Goal: Information Seeking & Learning: Learn about a topic

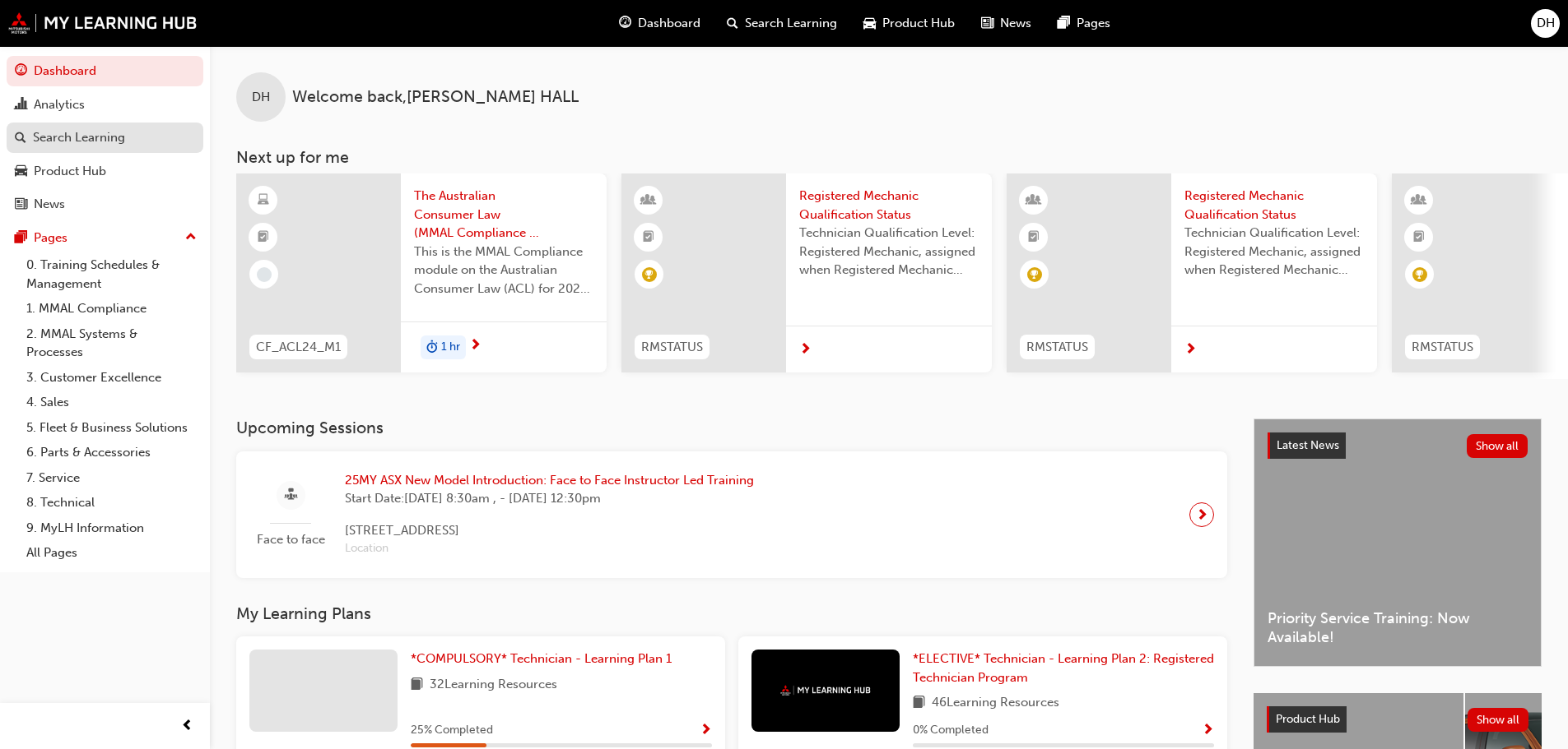
click at [113, 126] on link "Search Learning" at bounding box center [105, 138] width 197 height 31
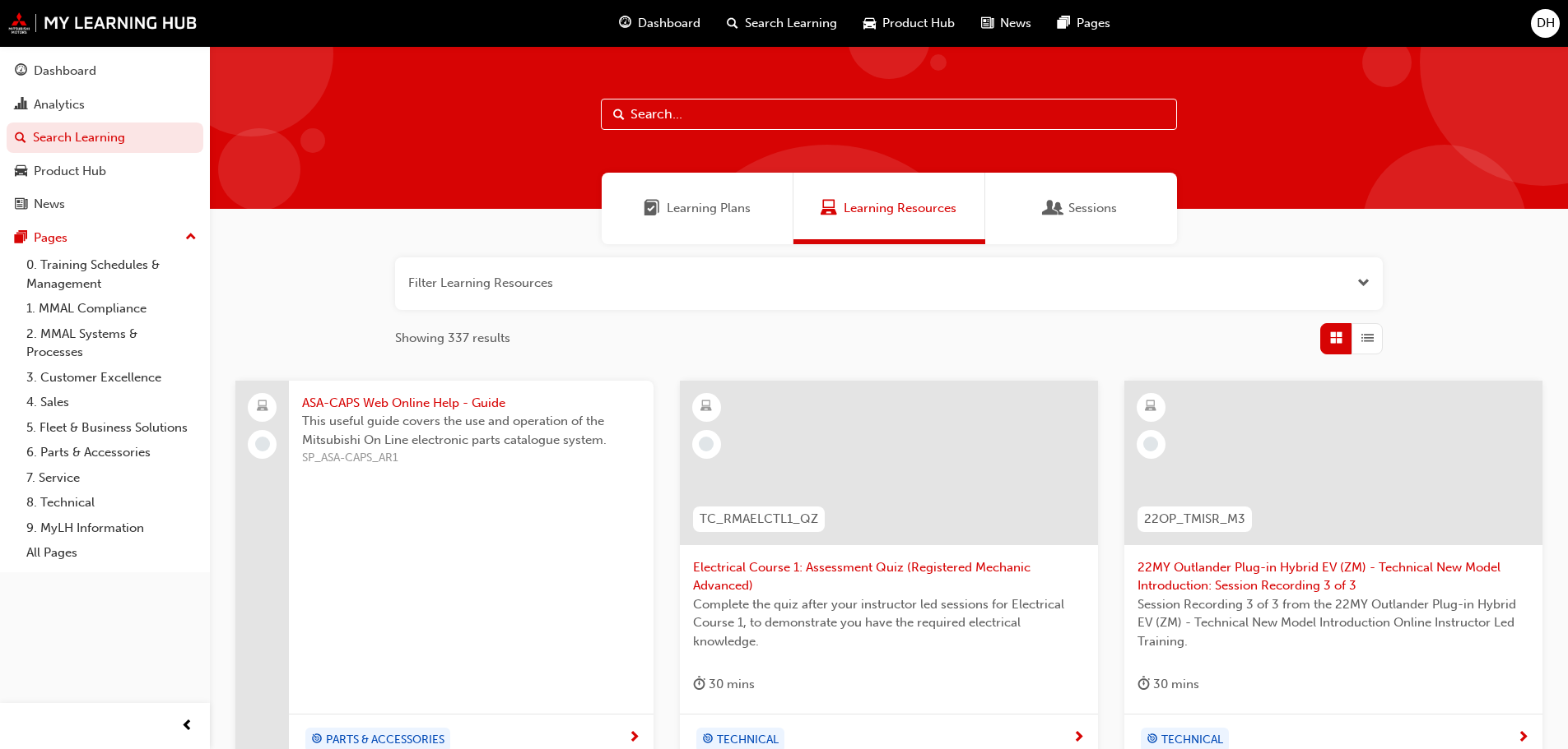
click at [779, 273] on button "button" at bounding box center [889, 283] width 987 height 53
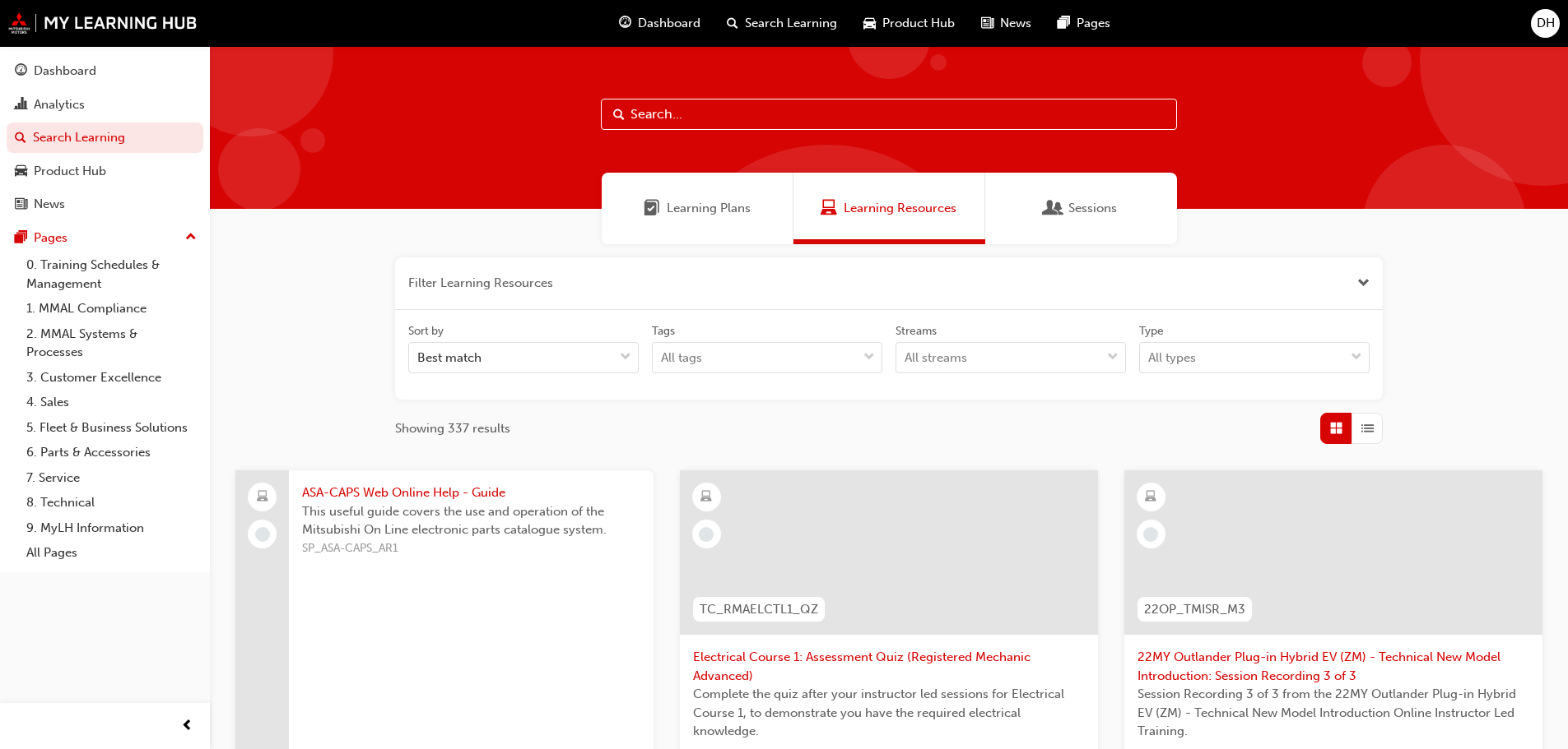
click at [714, 125] on input "text" at bounding box center [889, 114] width 576 height 32
type input "asx"
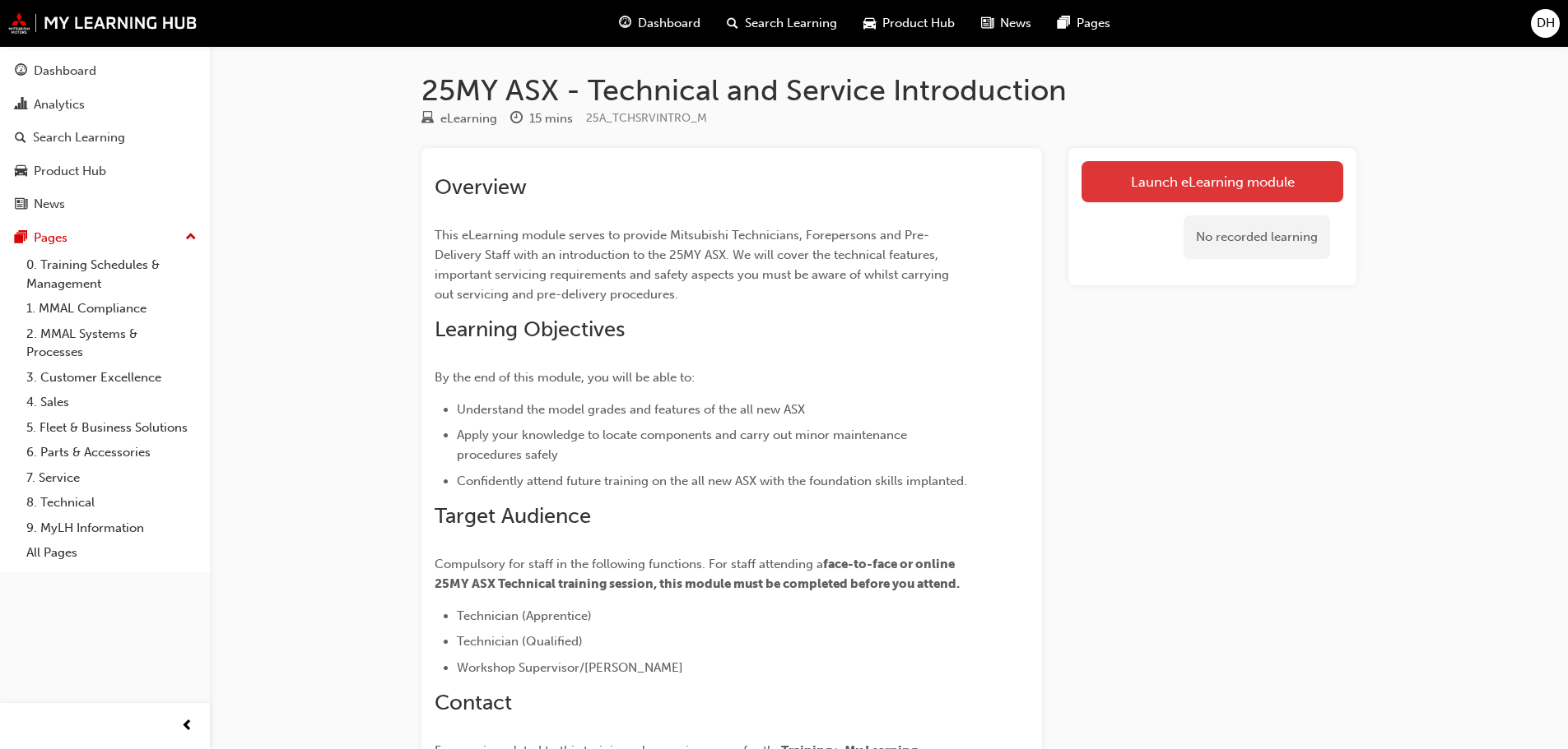
click at [1185, 171] on link "Launch eLearning module" at bounding box center [1212, 181] width 262 height 41
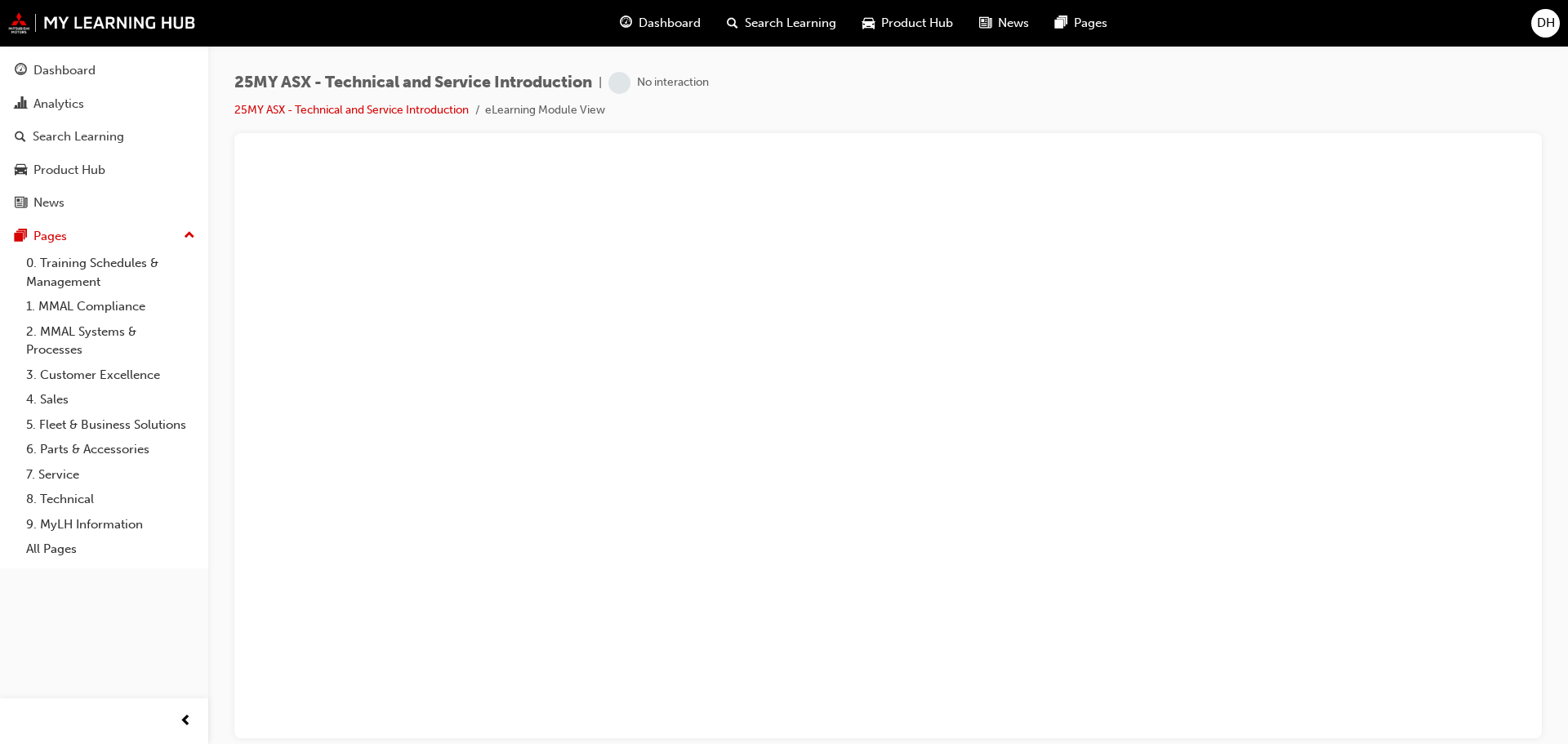
click at [949, 94] on div "25MY ASX - Technical and Service Introduction | No interaction 25MY ASX - Techn…" at bounding box center [887, 102] width 1307 height 61
click at [415, 114] on link "25MY ASX - Technical and Service Introduction" at bounding box center [351, 110] width 234 height 14
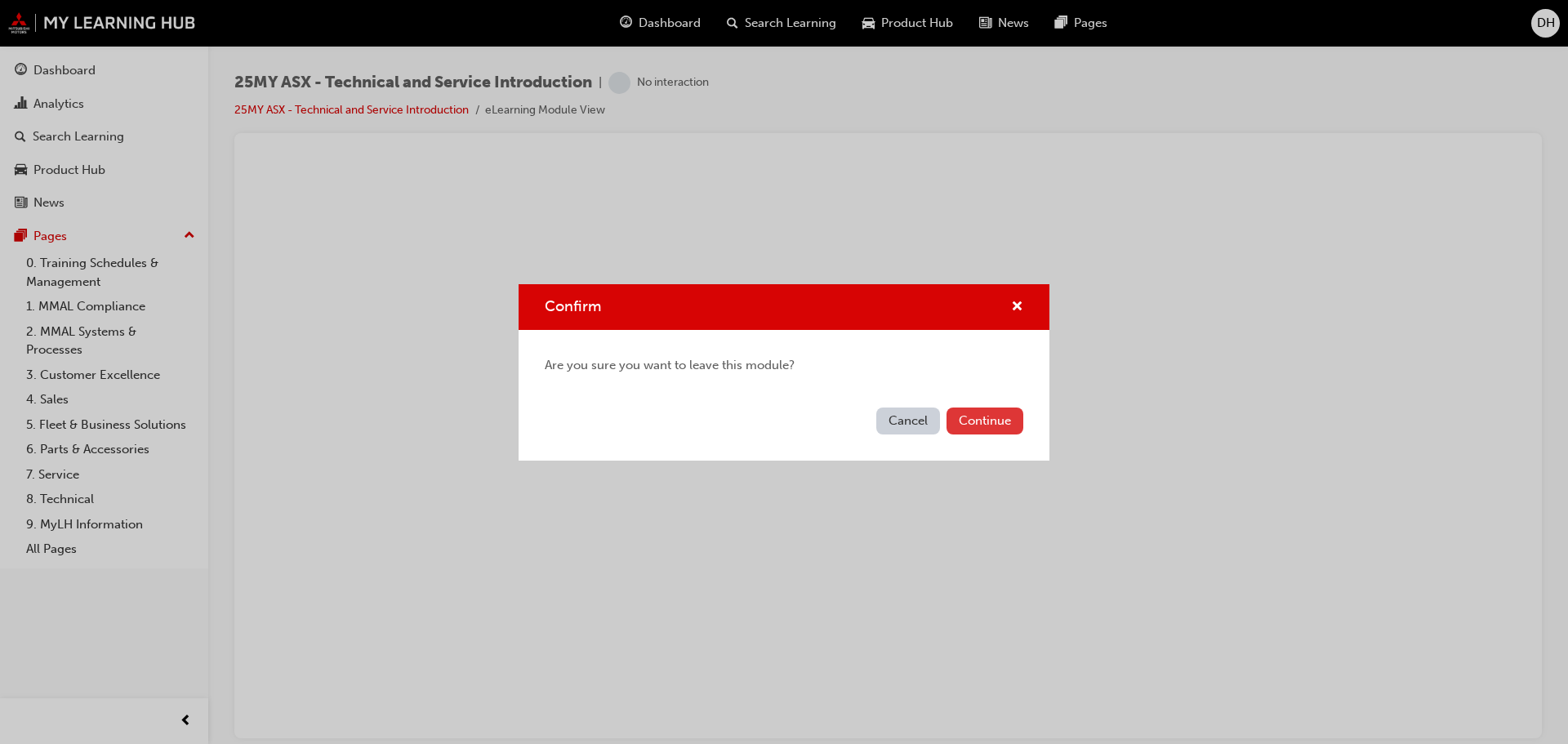
click at [1013, 425] on button "Continue" at bounding box center [984, 421] width 77 height 27
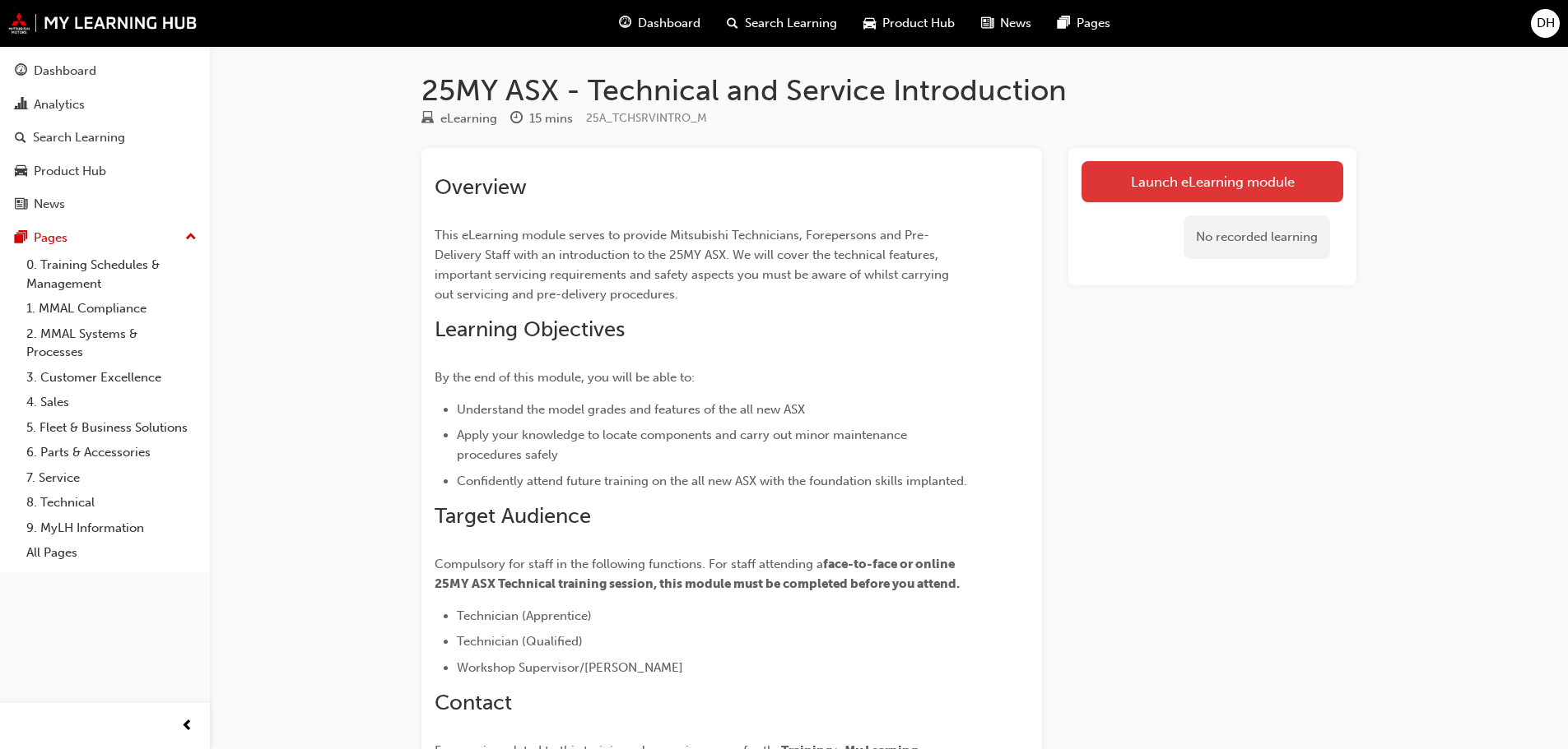
click at [1233, 188] on link "Launch eLearning module" at bounding box center [1212, 181] width 262 height 41
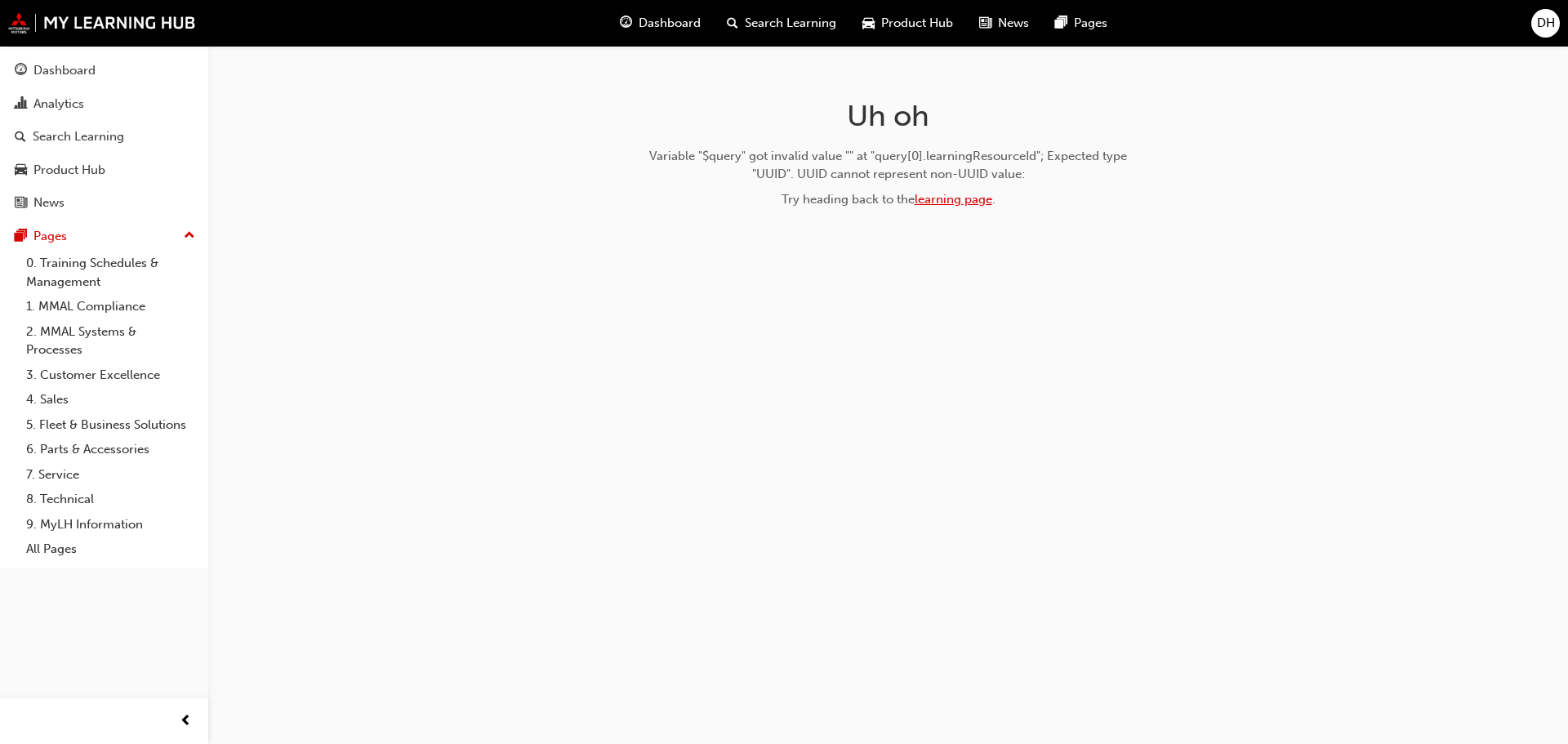
click at [947, 204] on link "learning page" at bounding box center [953, 199] width 77 height 14
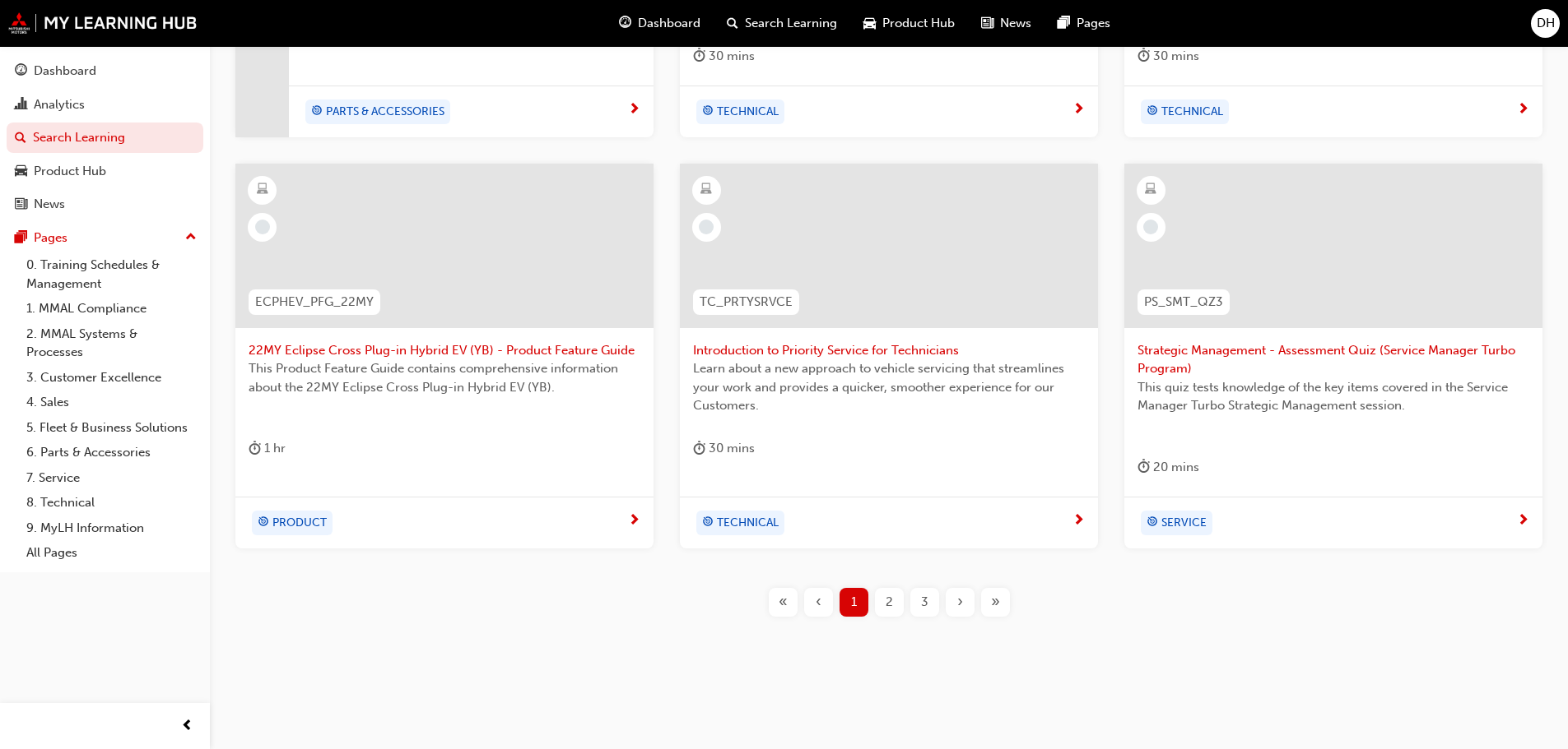
scroll to position [629, 0]
click at [880, 602] on div "2" at bounding box center [890, 601] width 29 height 29
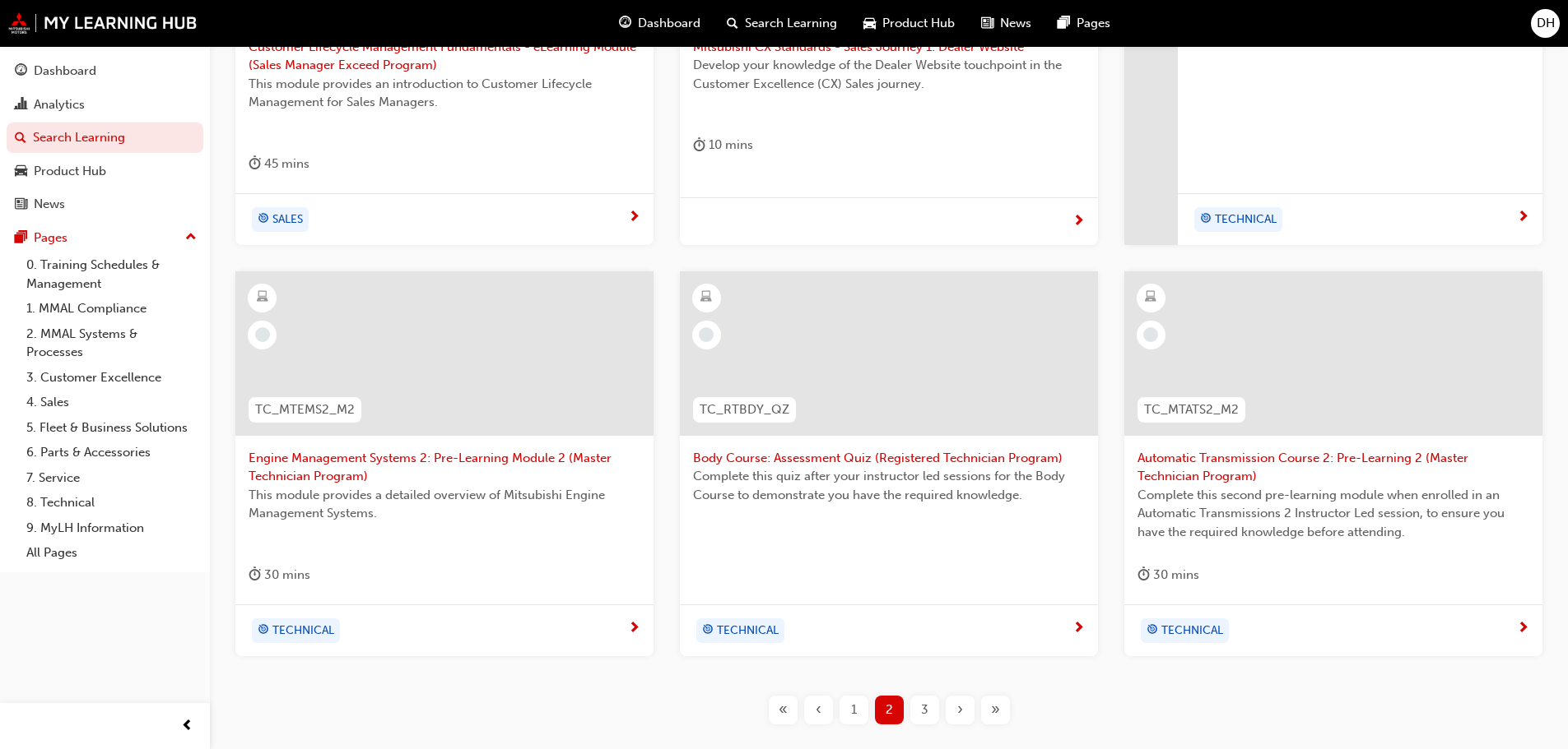
scroll to position [218, 0]
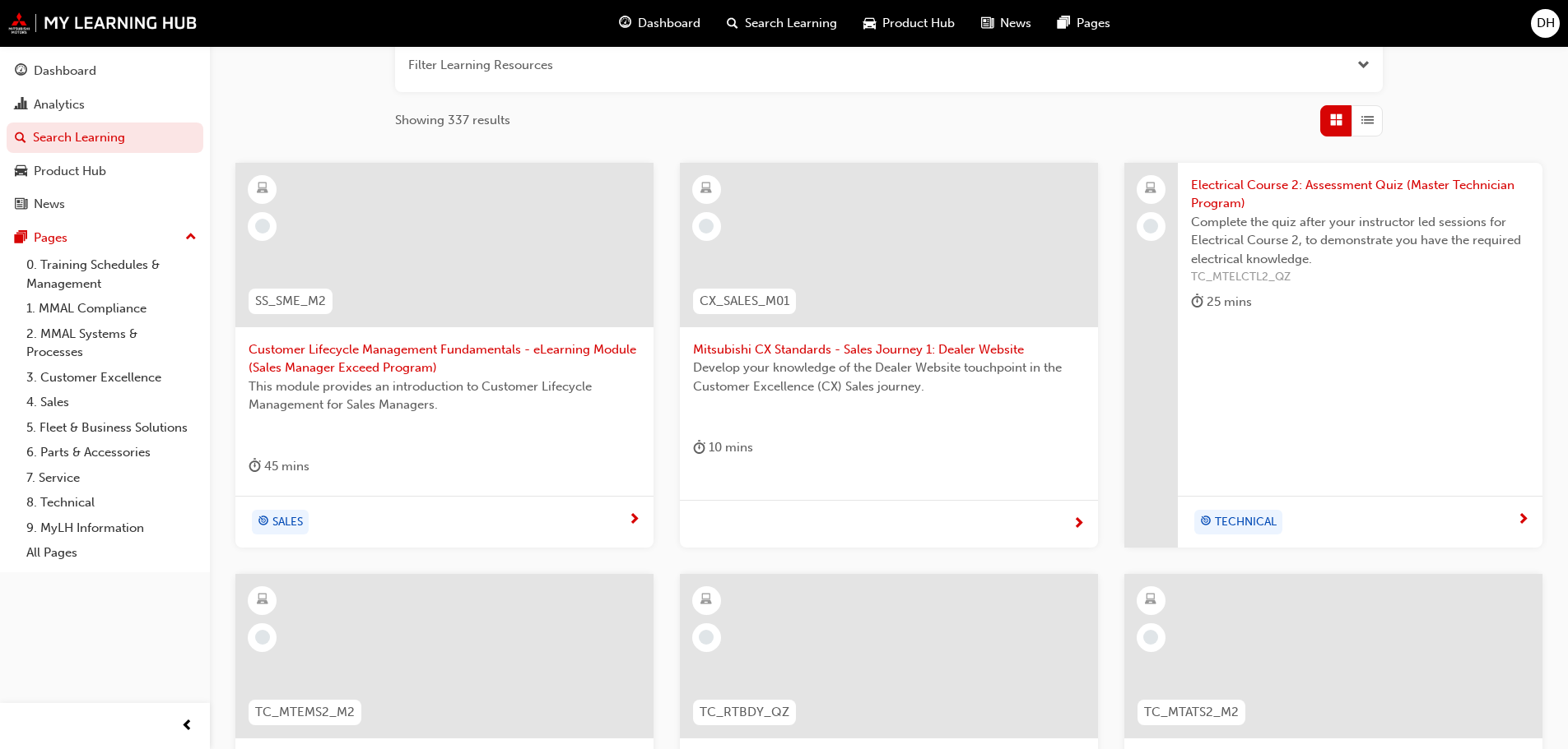
click at [1254, 148] on div "Filter Learning Resources Showing 337 results SS_SME_M2 Customer Lifecycle Mana…" at bounding box center [889, 546] width 1358 height 1041
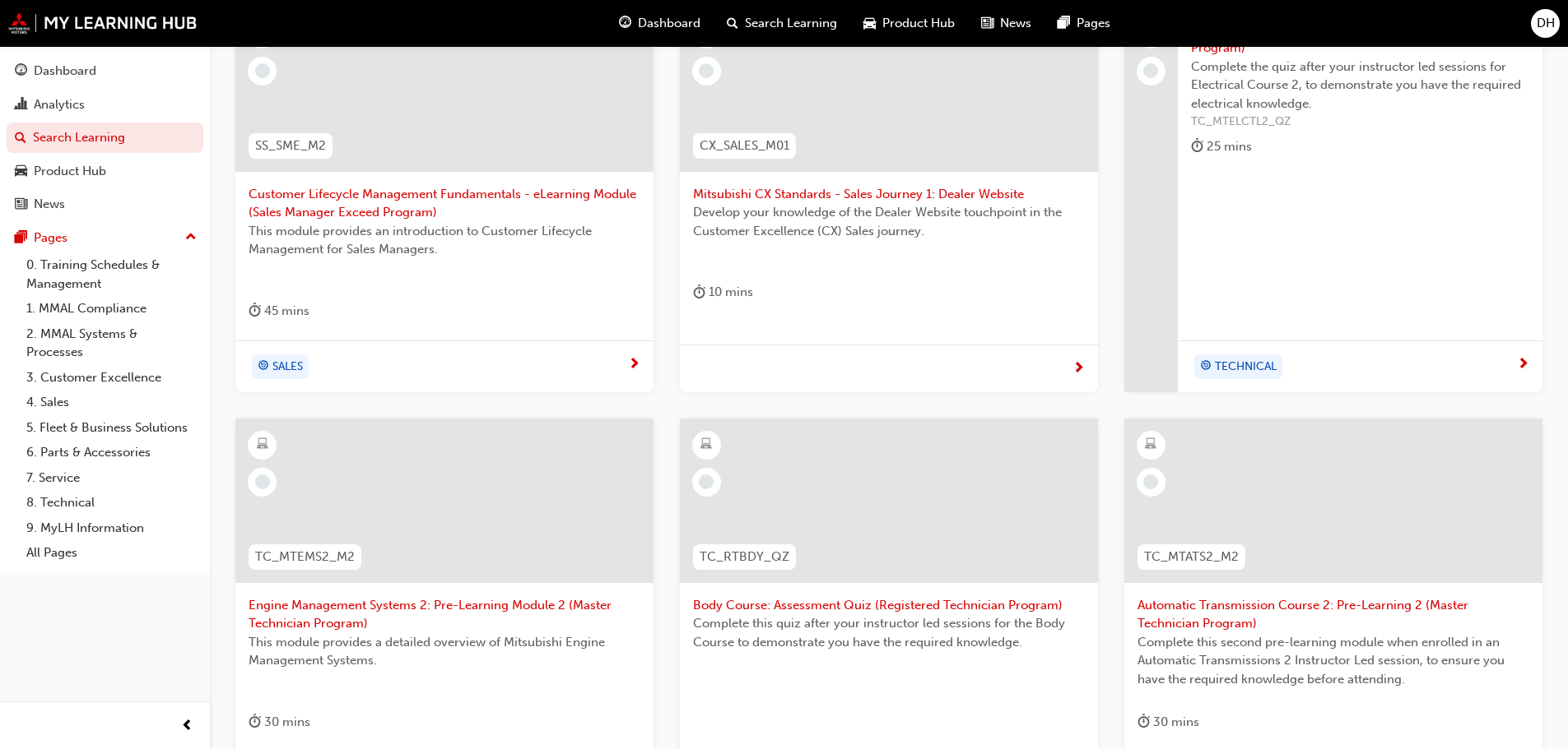
scroll to position [629, 0]
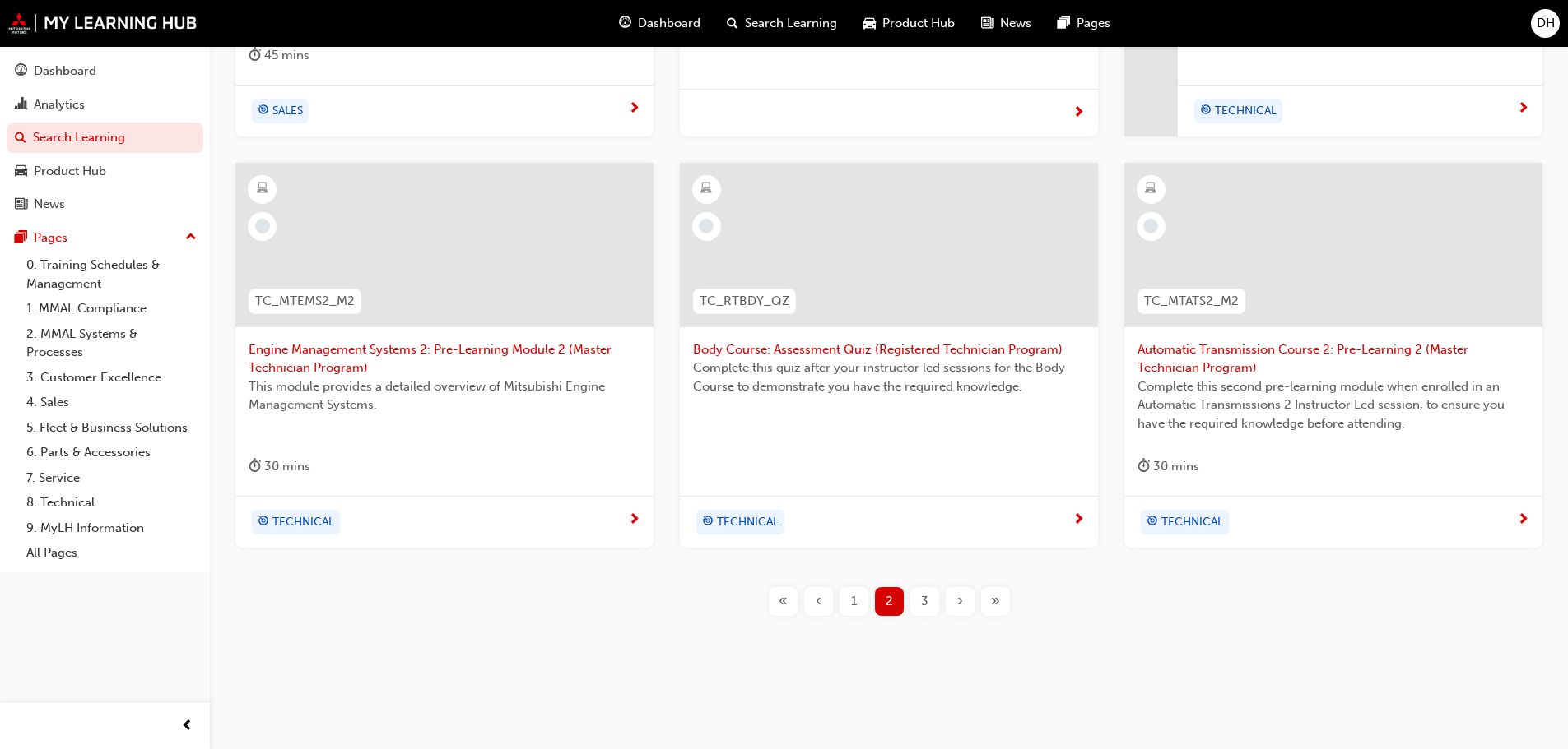
click at [934, 600] on div "3" at bounding box center [925, 601] width 29 height 29
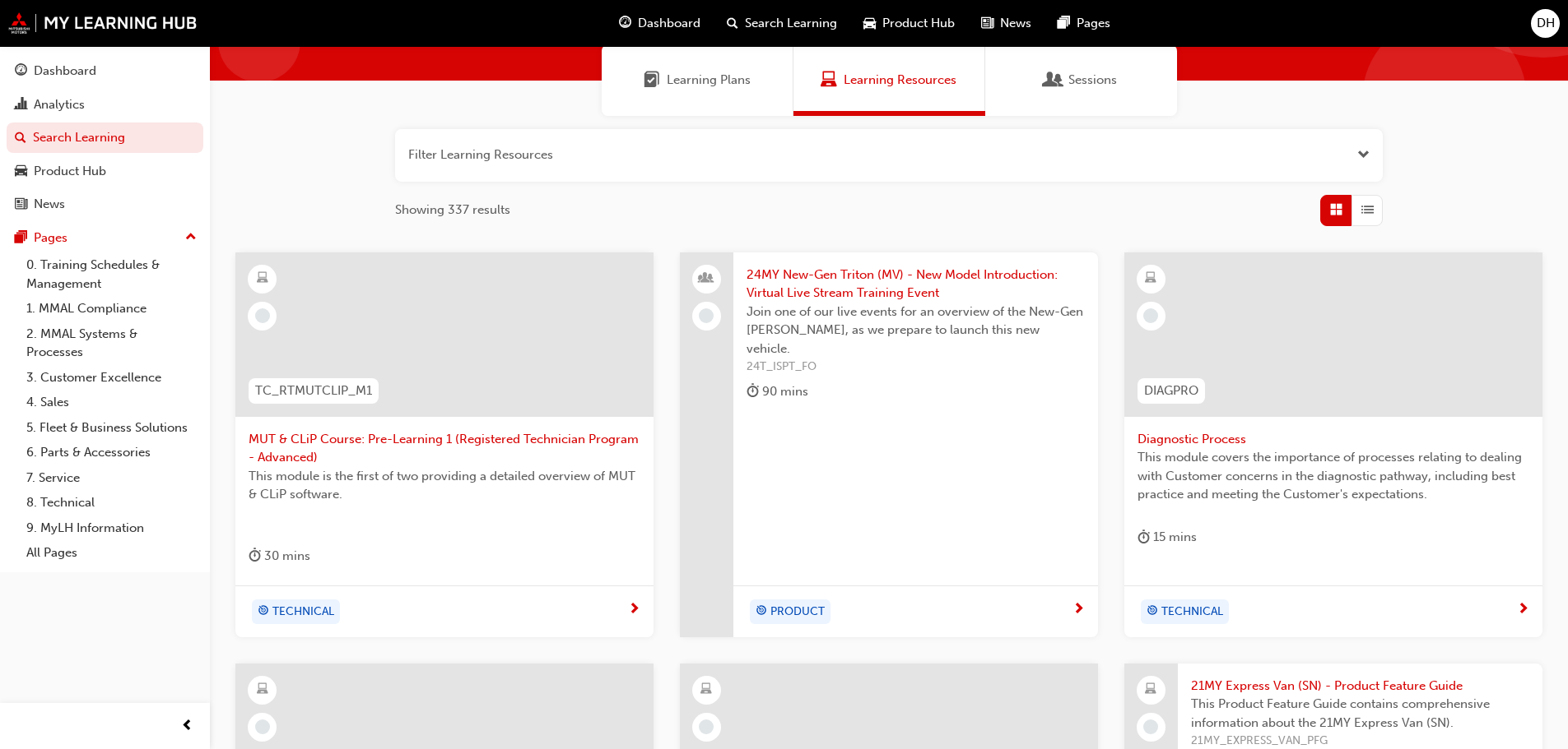
scroll to position [35, 0]
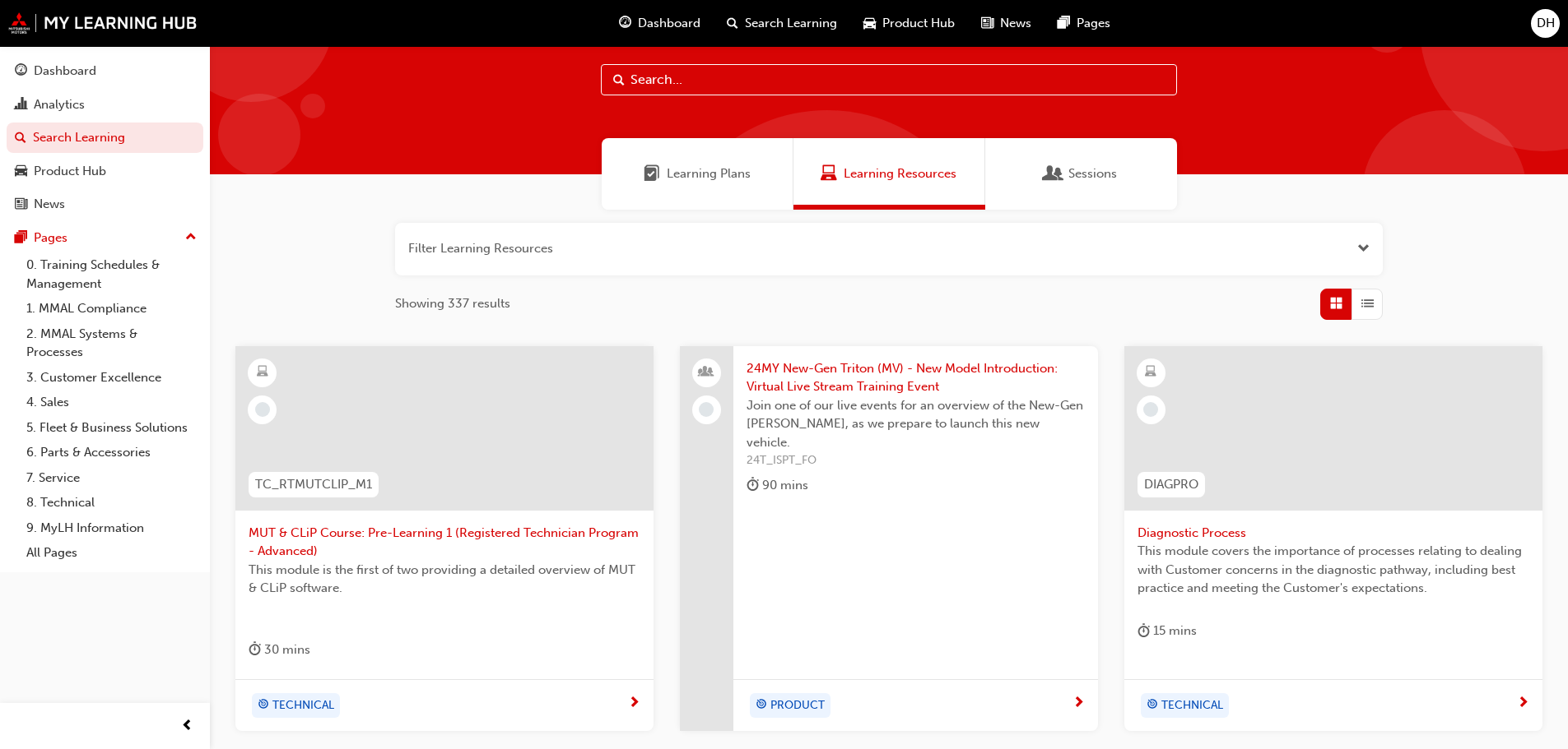
click at [622, 249] on button "button" at bounding box center [889, 248] width 987 height 53
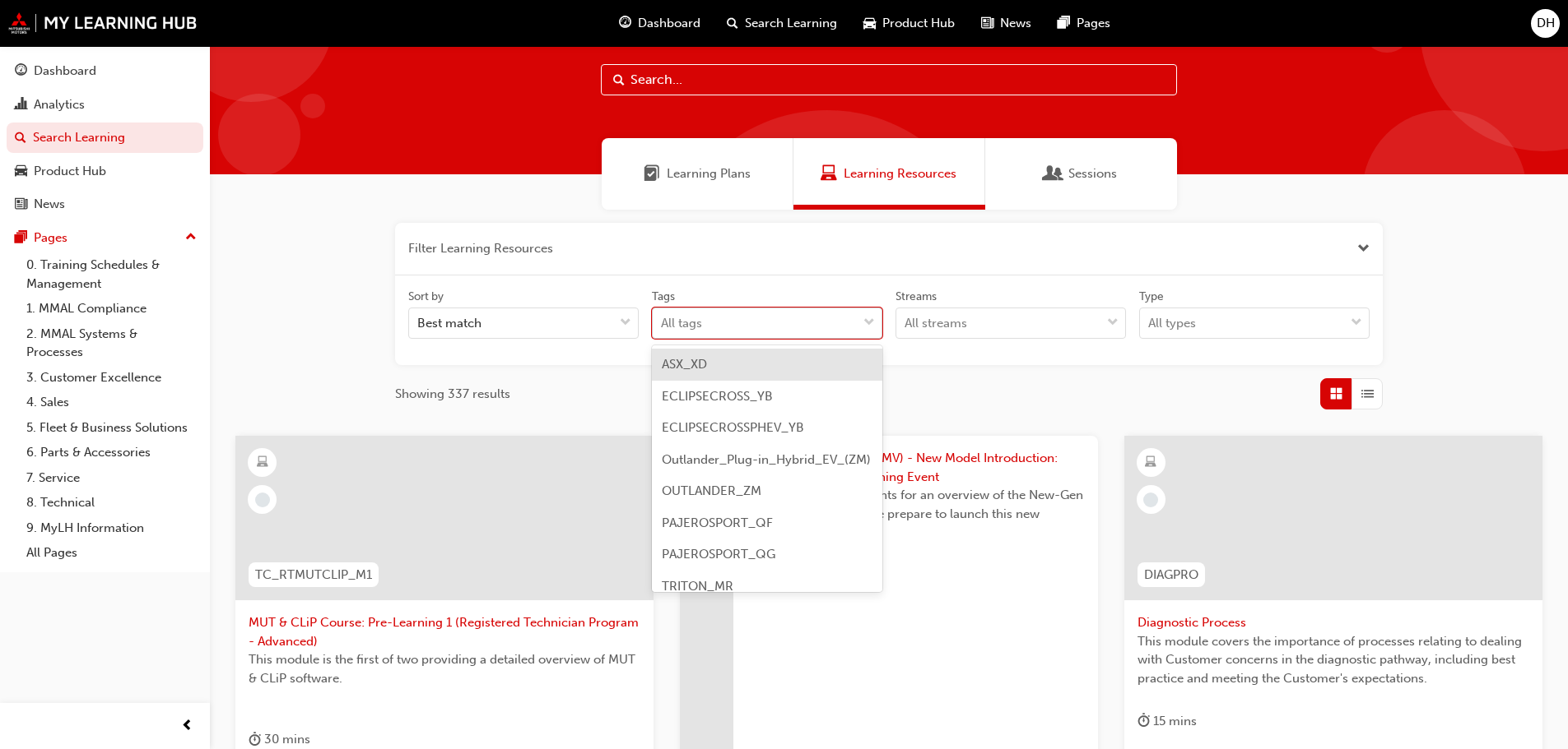
click at [842, 326] on div "All tags" at bounding box center [754, 323] width 204 height 29
click at [662, 326] on input "Tags option ASX_XD focused, 1 of 9. 9 results available. Use Up and Down to cho…" at bounding box center [662, 322] width 2 height 14
click at [748, 377] on div "ASX_XD" at bounding box center [767, 364] width 230 height 32
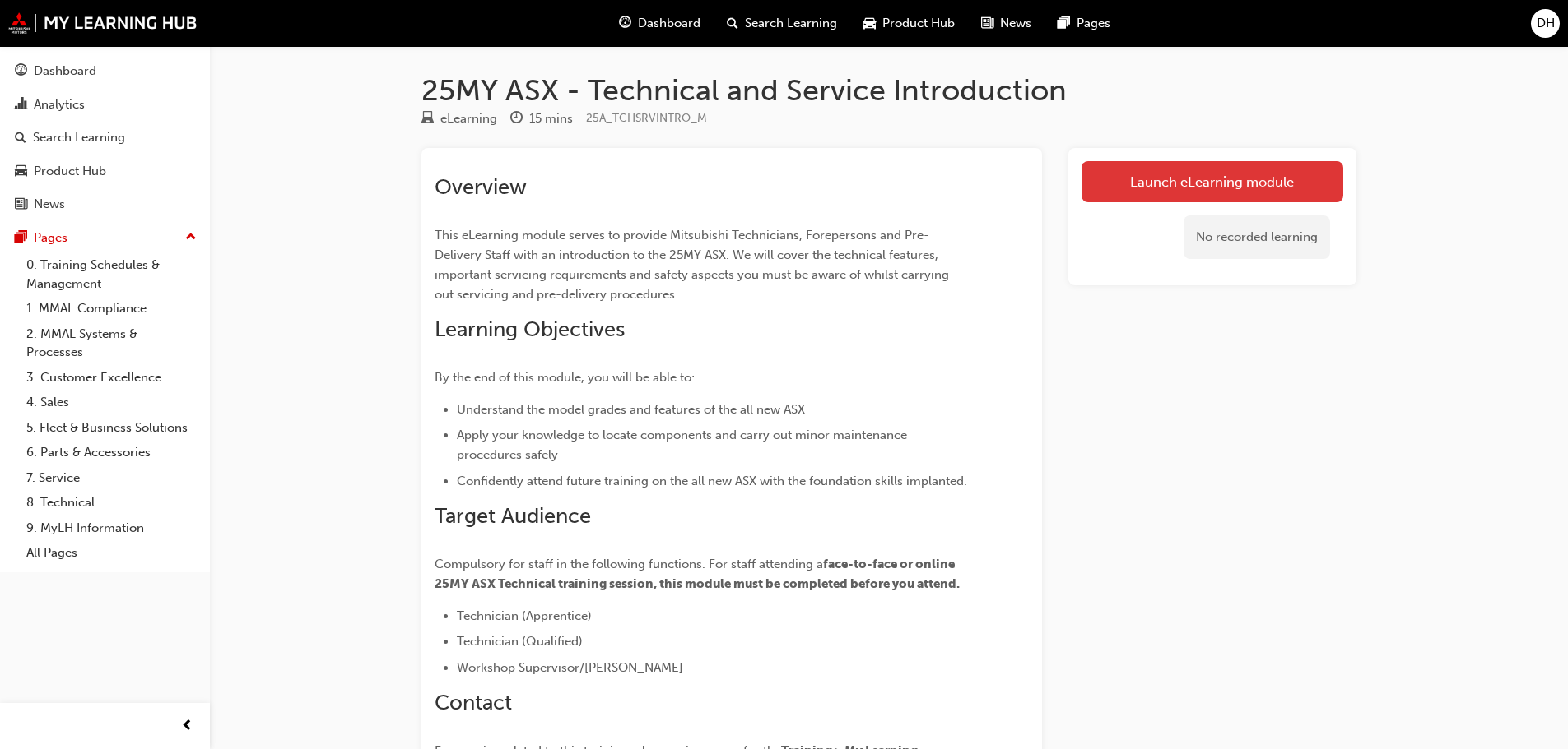
click at [1163, 177] on link "Launch eLearning module" at bounding box center [1212, 181] width 262 height 41
click at [1139, 193] on link "Launch eLearning module" at bounding box center [1212, 181] width 262 height 41
click at [1550, 31] on span "DH" at bounding box center [1545, 24] width 18 height 19
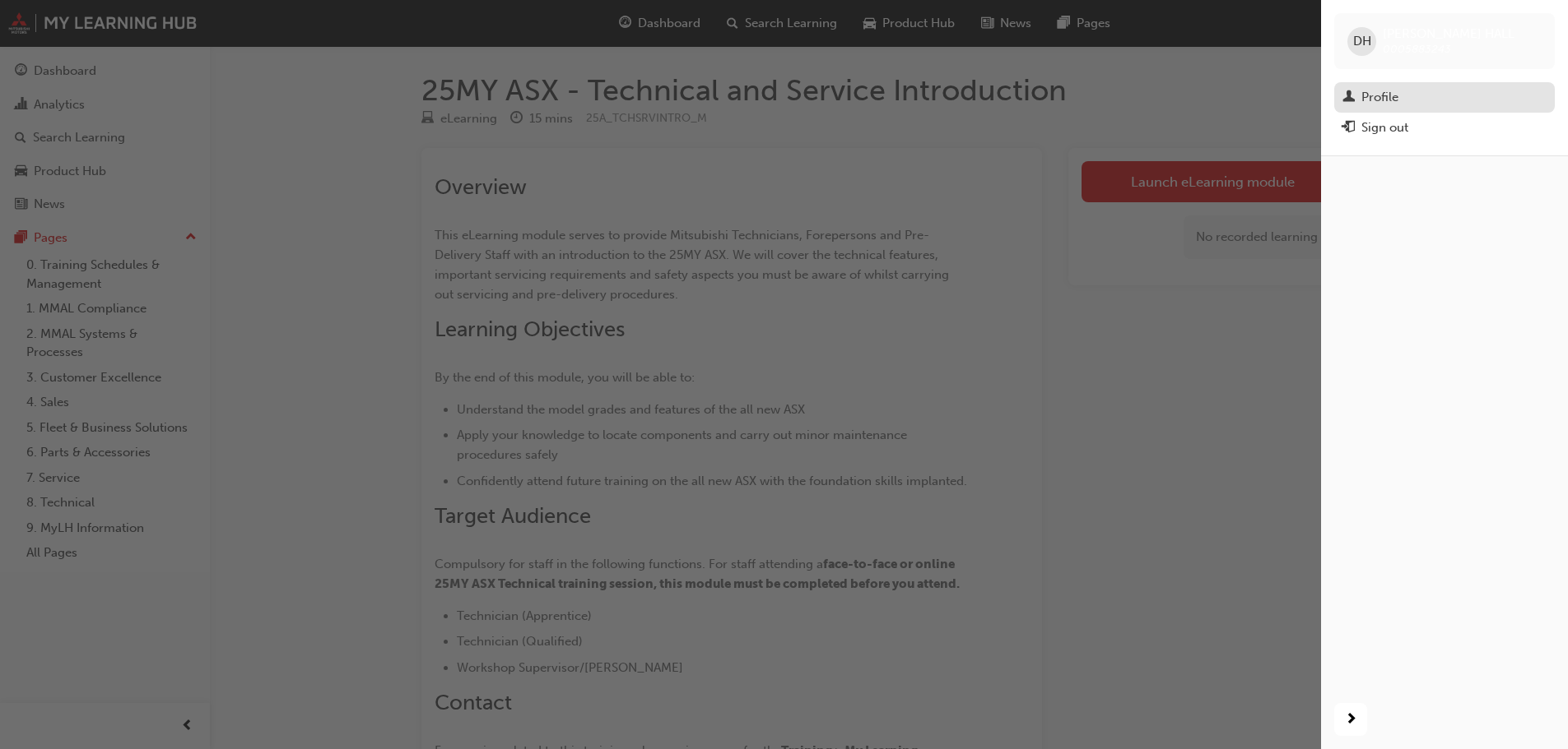
click at [1380, 101] on div "Profile" at bounding box center [1380, 98] width 37 height 19
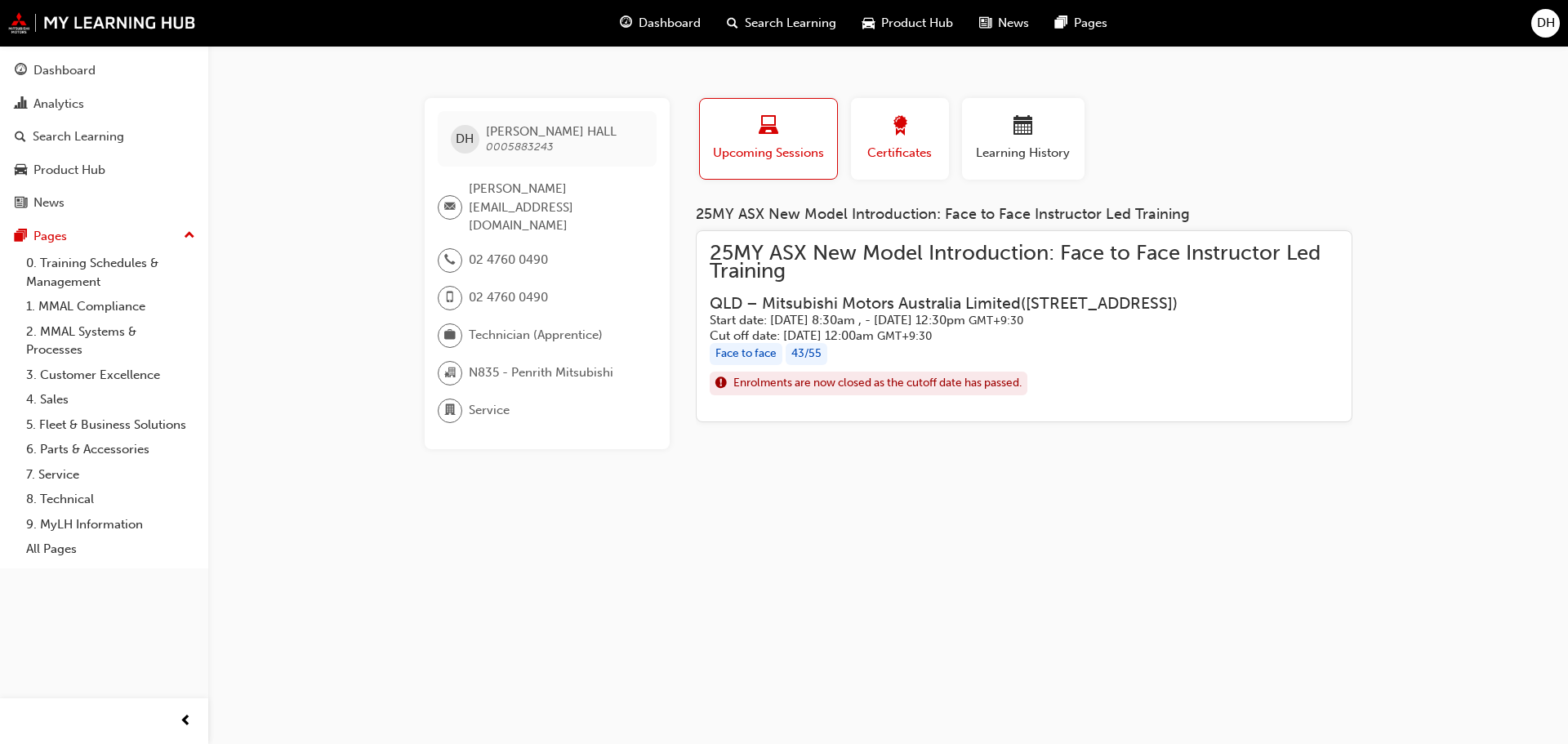
click at [914, 126] on div "button" at bounding box center [900, 129] width 73 height 26
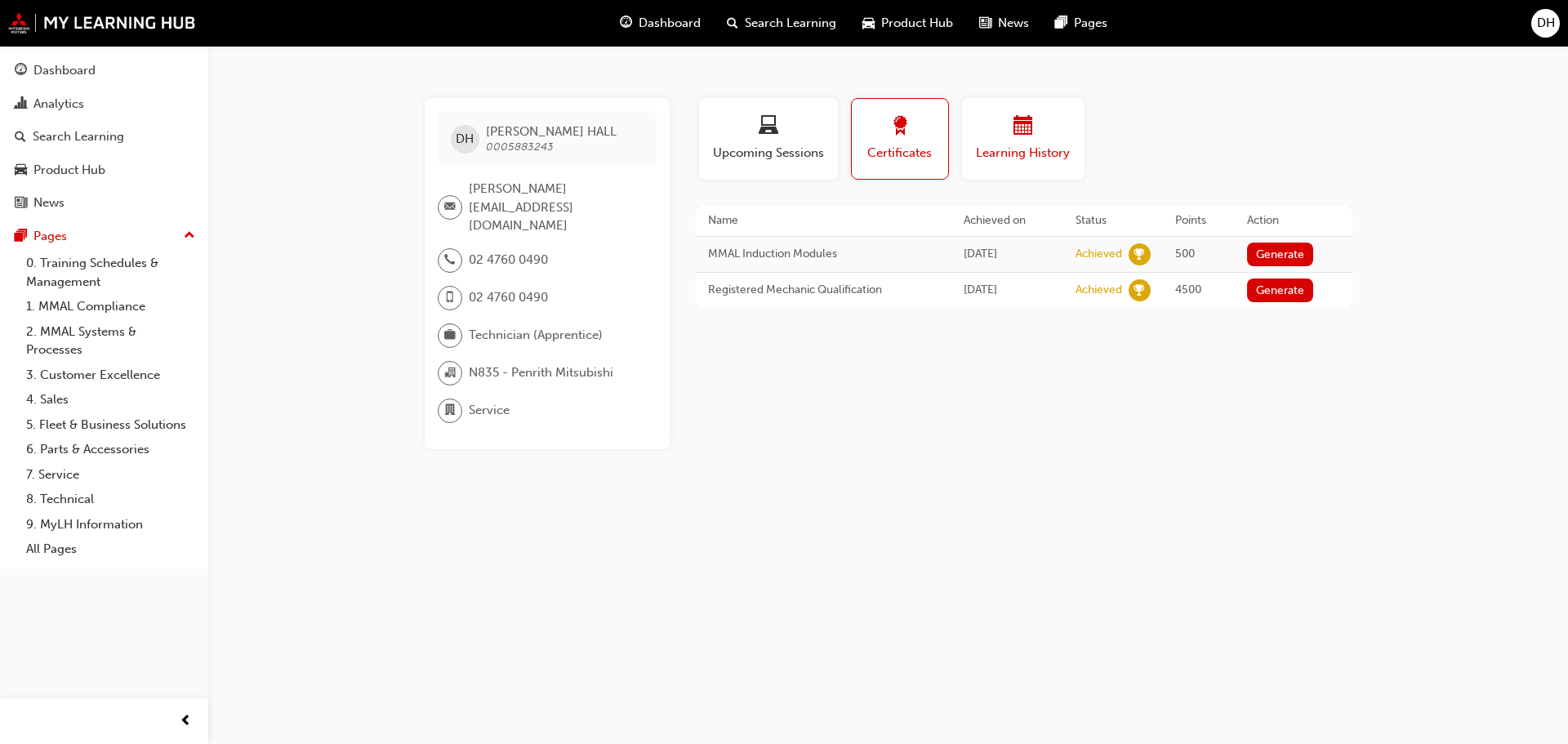
click at [1005, 153] on span "Learning History" at bounding box center [1022, 153] width 98 height 19
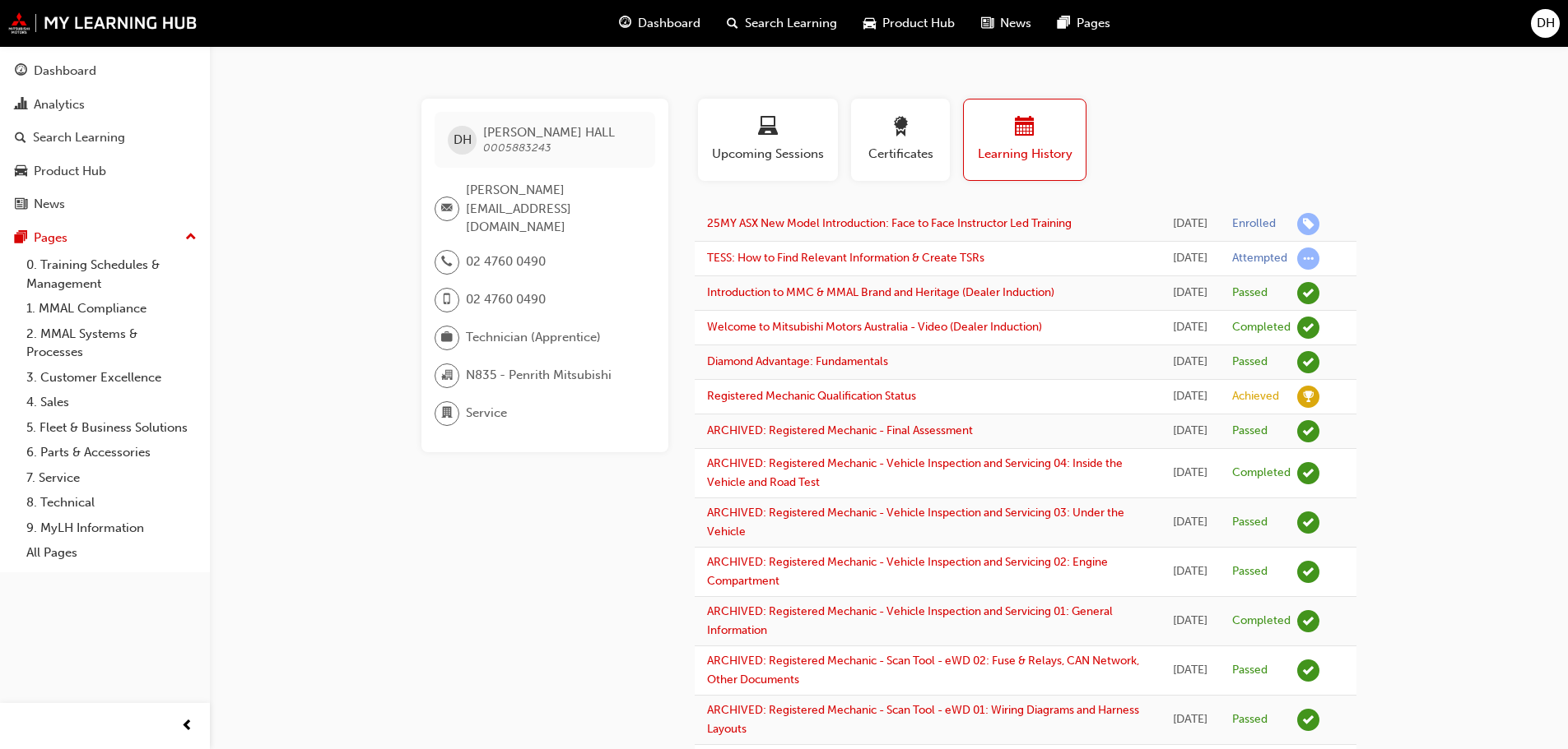
click at [442, 327] on span "briefcase-icon" at bounding box center [447, 338] width 12 height 21
click at [767, 145] on span "Upcoming Sessions" at bounding box center [768, 154] width 115 height 19
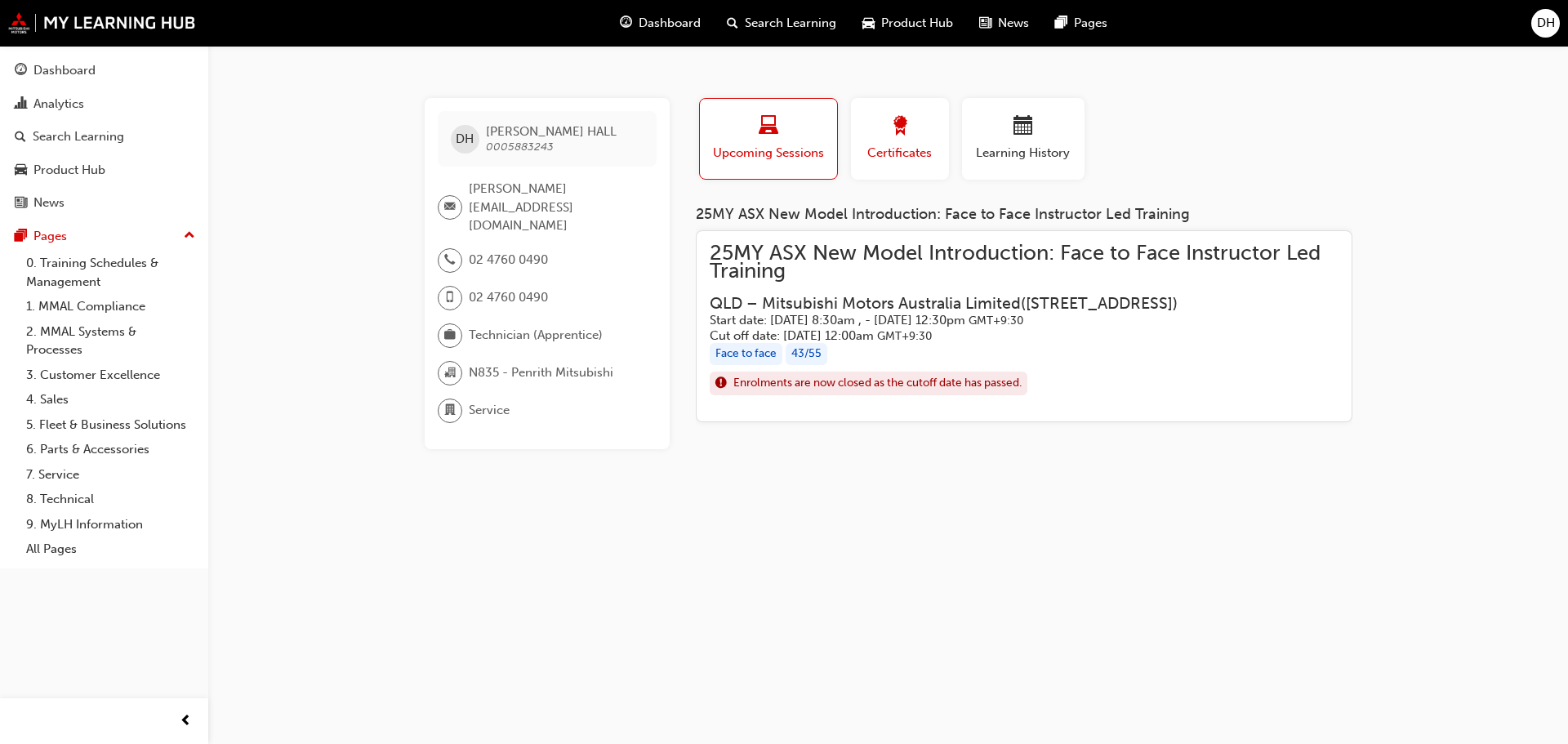
click at [931, 142] on div "Certificates" at bounding box center [900, 139] width 73 height 47
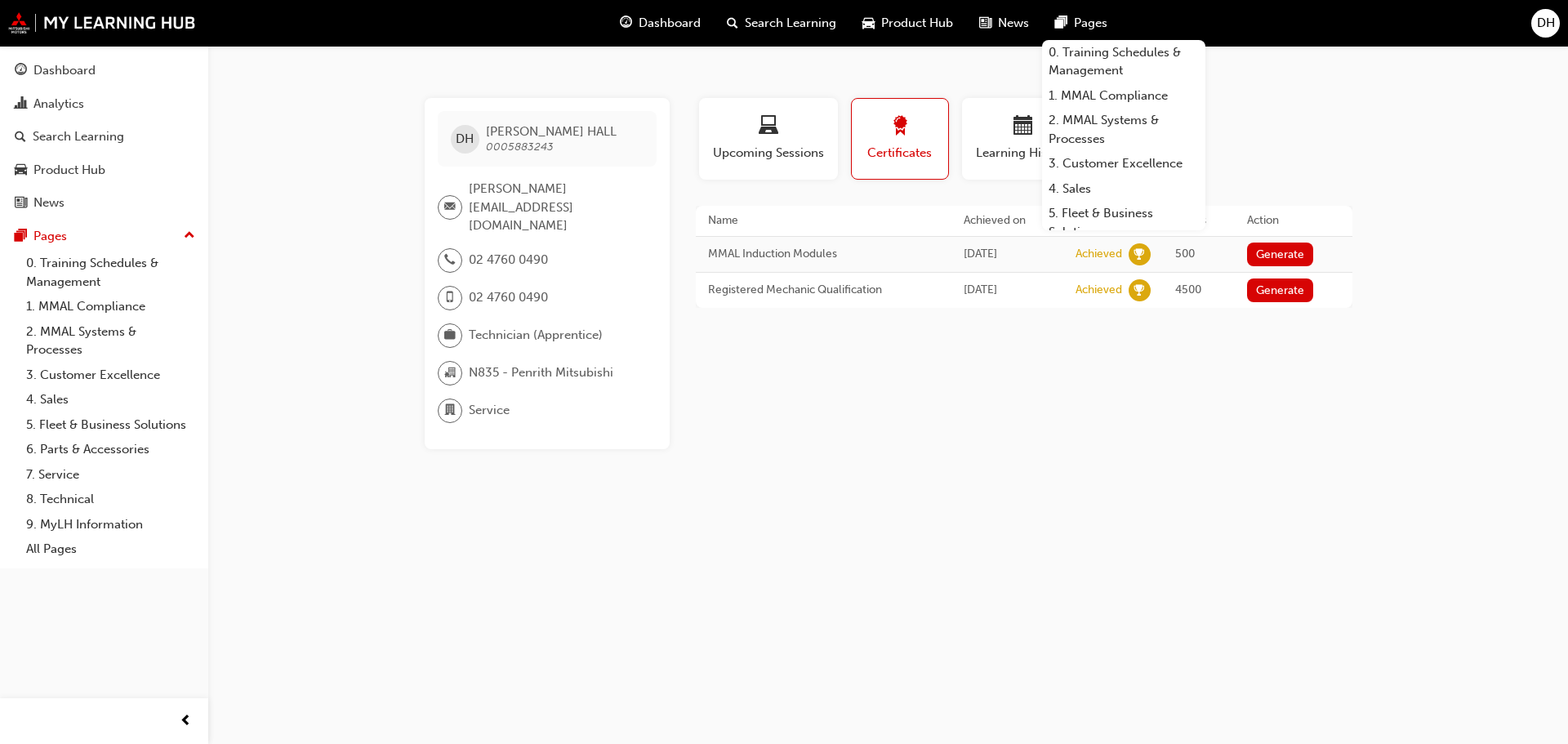
click at [1537, 23] on span "DH" at bounding box center [1545, 24] width 18 height 19
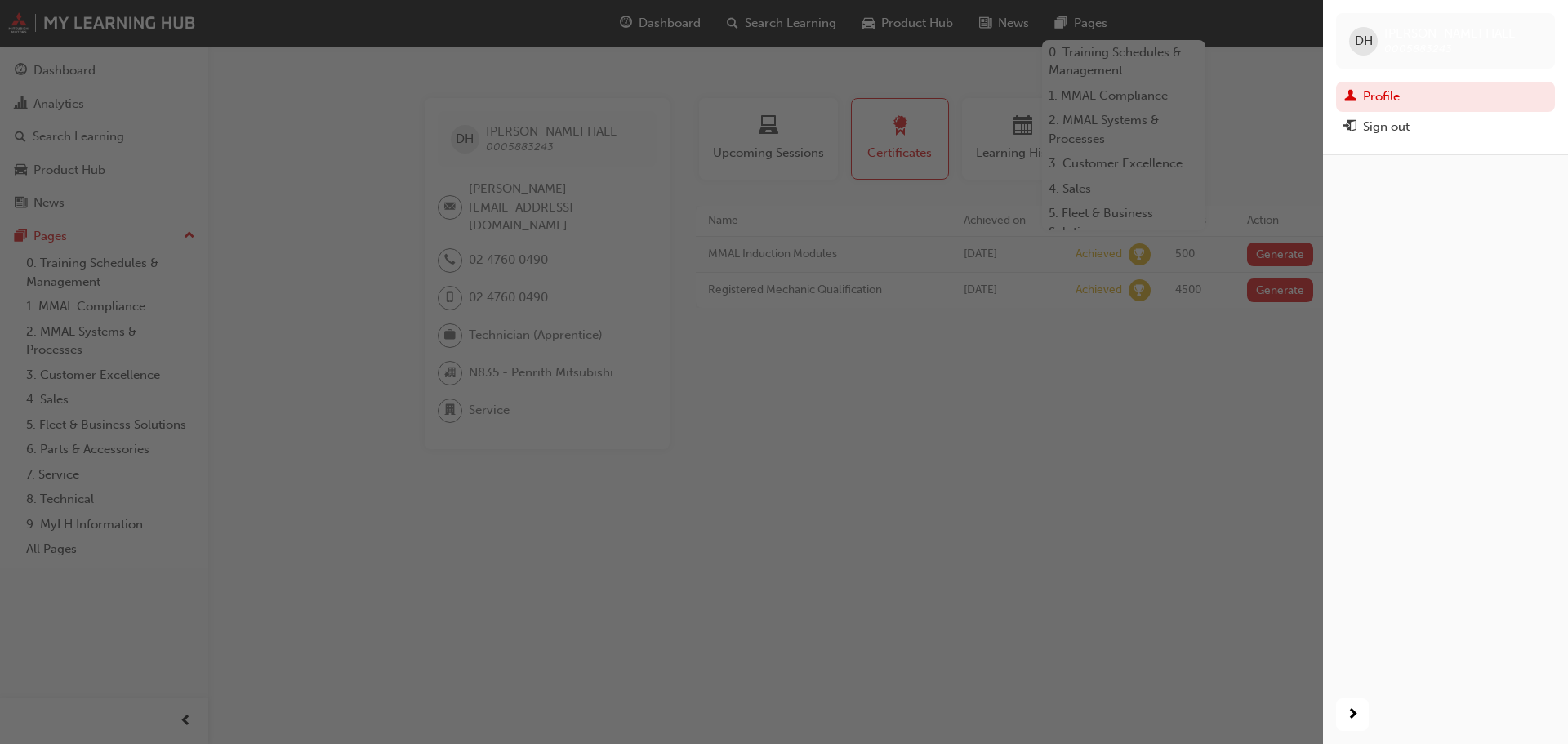
click at [1364, 40] on span "DH" at bounding box center [1363, 41] width 18 height 19
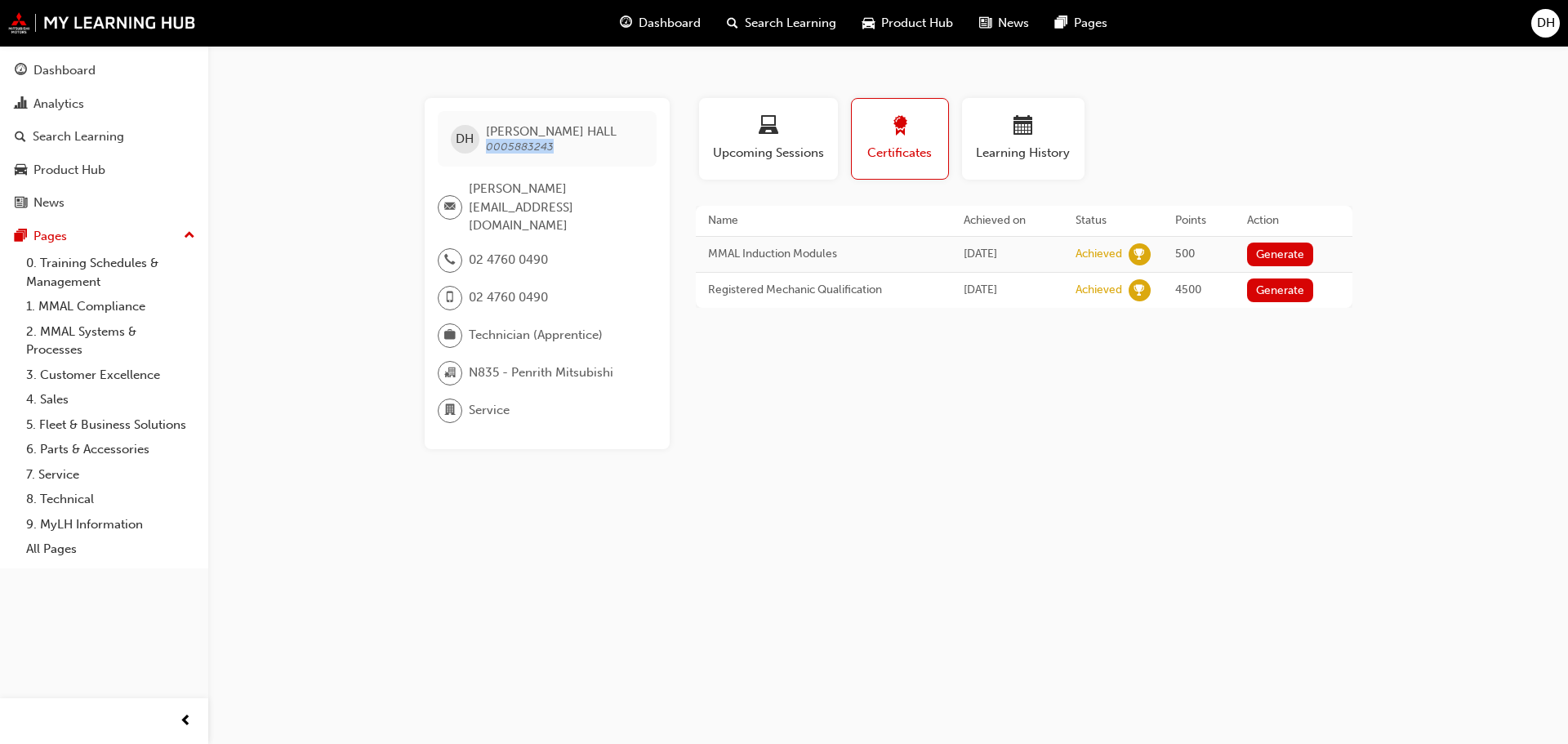
drag, startPoint x: 582, startPoint y: 143, endPoint x: 483, endPoint y: 152, distance: 99.4
click at [483, 152] on div "DH [PERSON_NAME] 0005883243" at bounding box center [547, 139] width 219 height 55
copy span "0005883243"
